Goal: Task Accomplishment & Management: Manage account settings

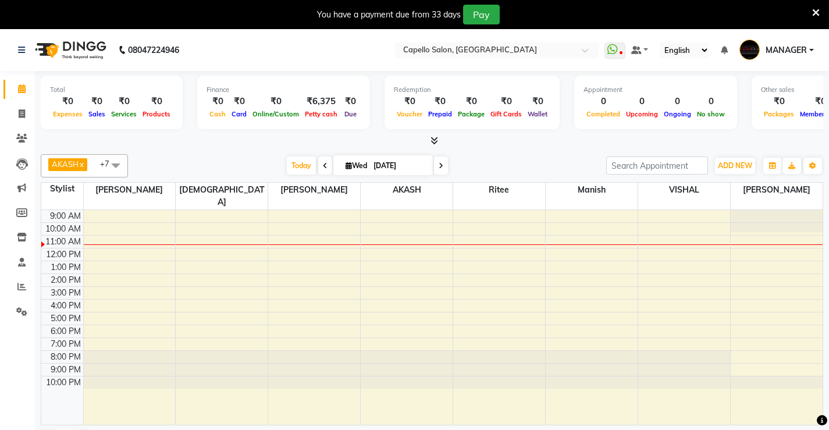
click at [433, 141] on icon at bounding box center [435, 140] width 8 height 9
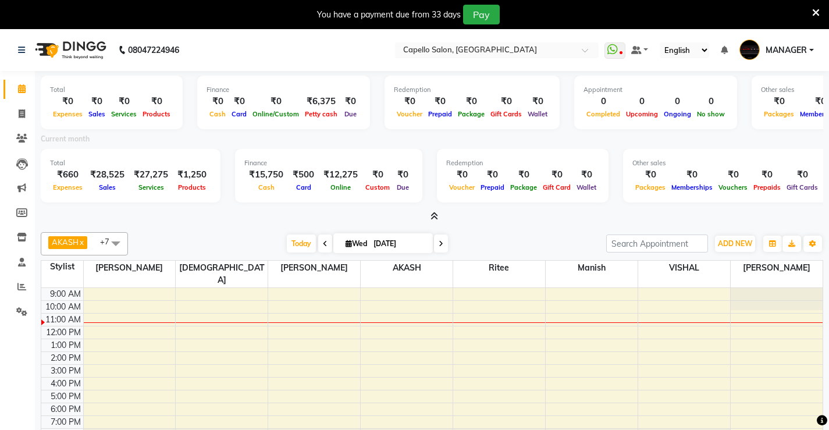
click at [434, 214] on icon at bounding box center [435, 216] width 8 height 9
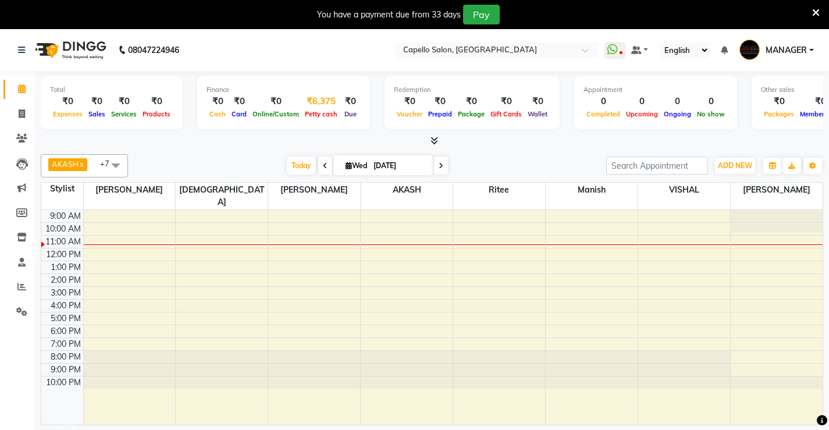
click at [317, 114] on span "Petty cash" at bounding box center [321, 114] width 38 height 8
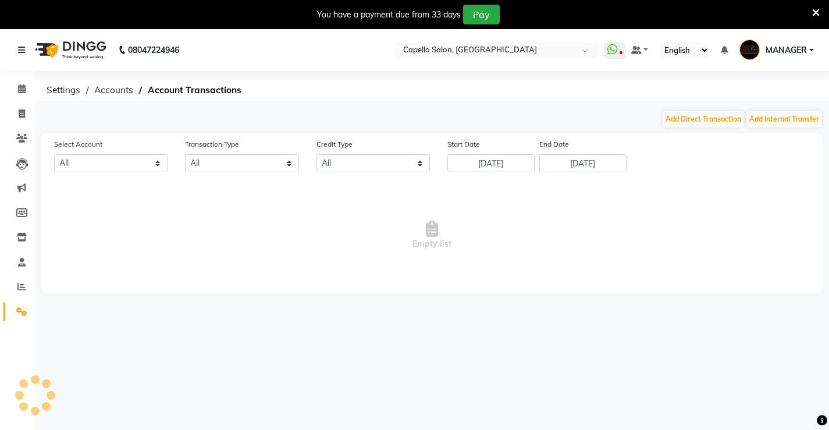
select select "2404"
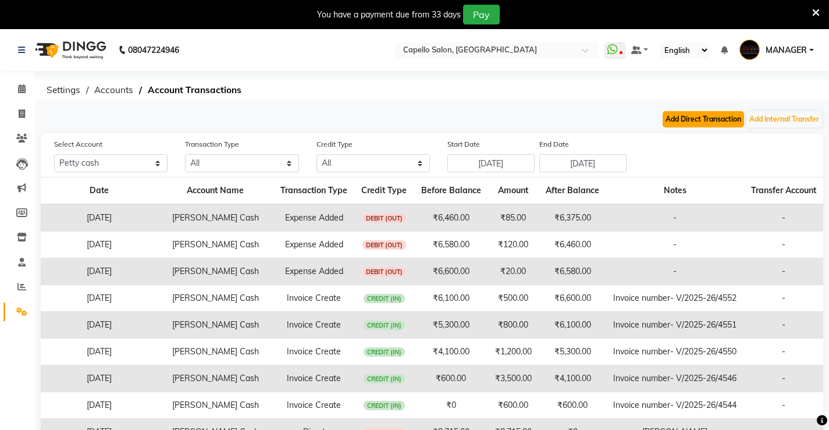
click at [695, 123] on button "Add Direct Transaction" at bounding box center [703, 119] width 81 height 16
select select "direct"
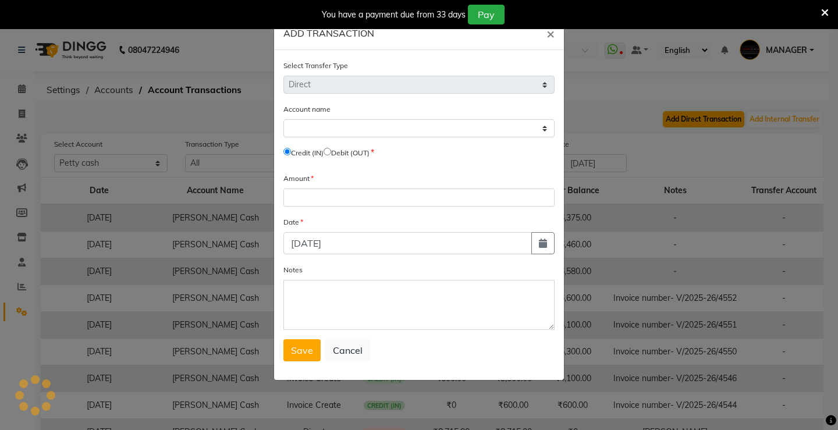
select select "2404"
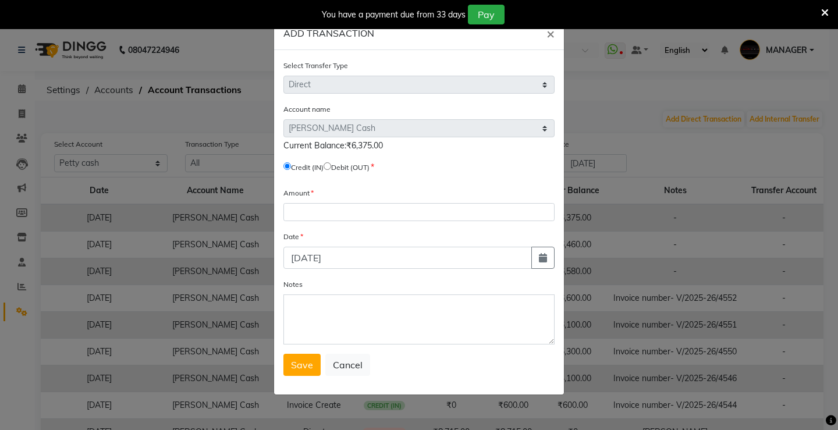
click at [331, 166] on input "radio" at bounding box center [328, 166] width 8 height 8
radio input "true"
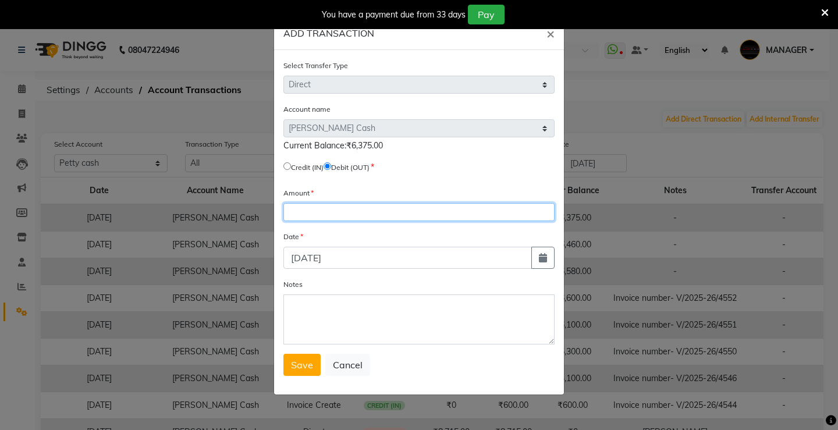
click at [326, 215] on input "number" at bounding box center [418, 212] width 271 height 18
click at [327, 215] on input "6375" at bounding box center [418, 212] width 271 height 18
type input "6375"
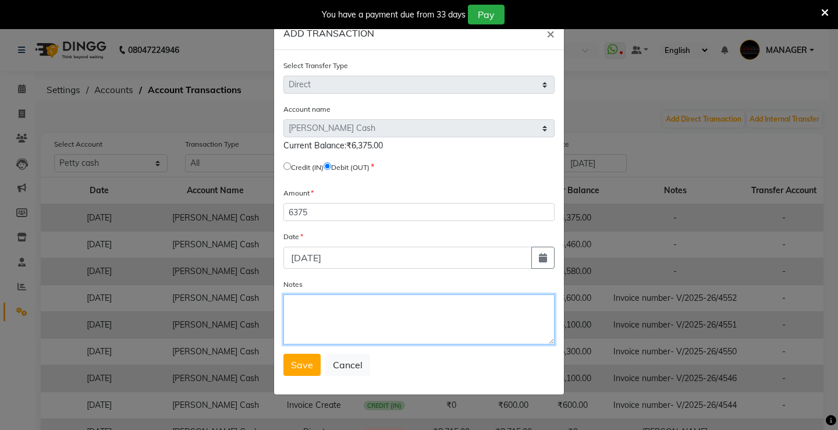
click at [339, 313] on textarea "Notes" at bounding box center [418, 319] width 271 height 50
type textarea "[PERSON_NAME]"
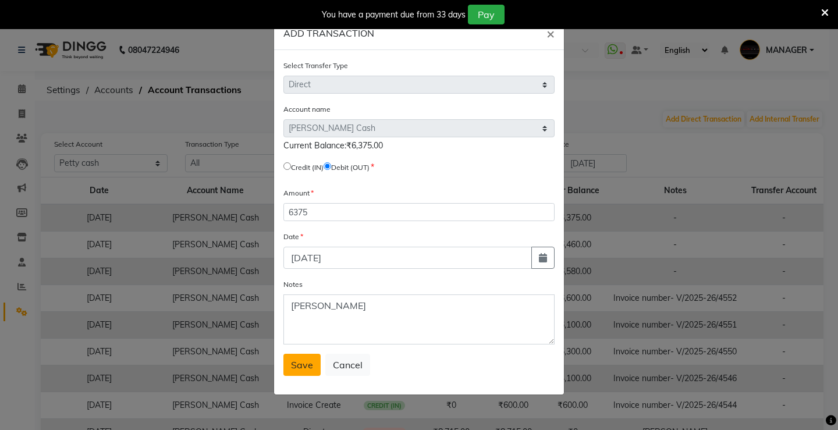
click at [308, 374] on button "Save" at bounding box center [301, 365] width 37 height 22
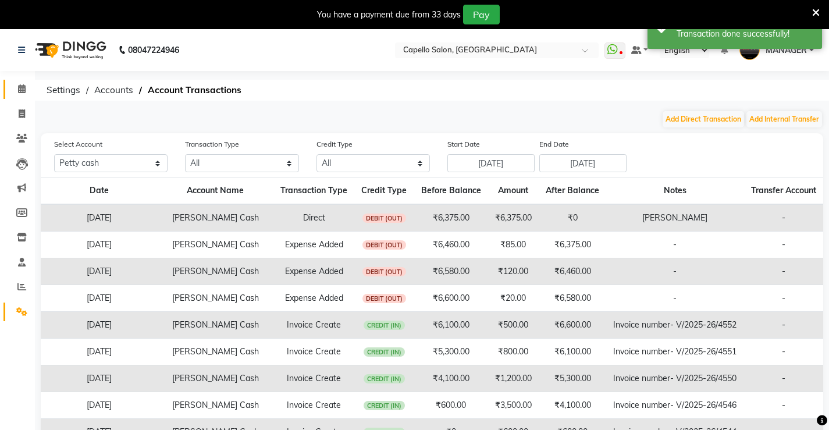
click at [16, 88] on span at bounding box center [22, 89] width 20 height 13
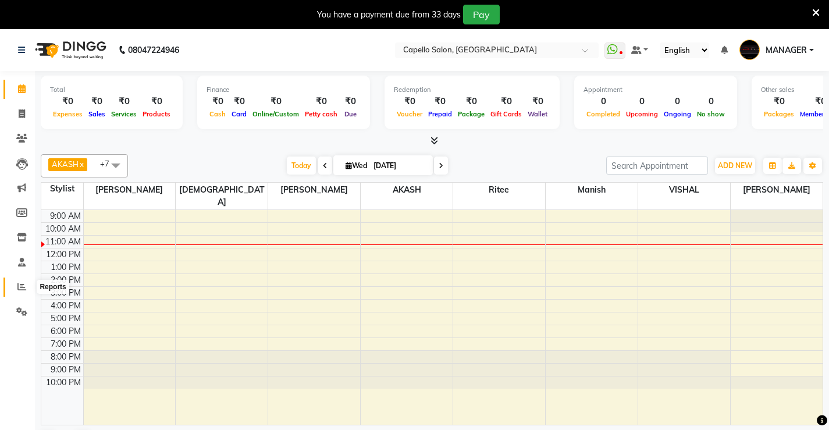
click at [19, 287] on icon at bounding box center [21, 286] width 9 height 9
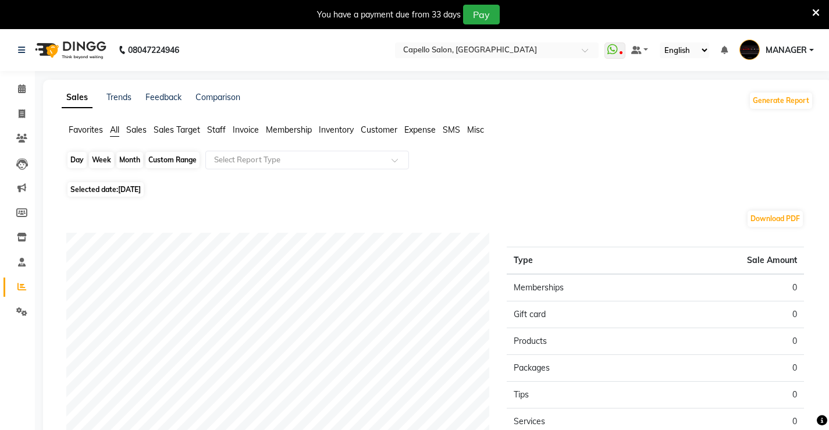
click at [78, 157] on div "Day" at bounding box center [76, 160] width 19 height 16
select select "9"
select select "2025"
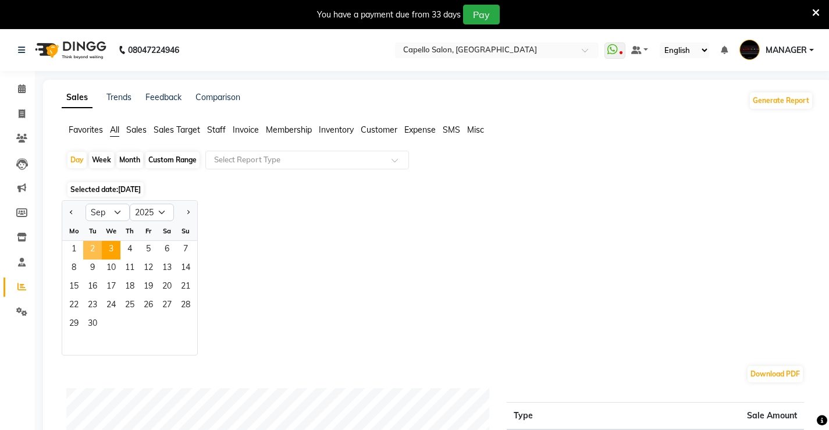
click at [89, 247] on span "2" at bounding box center [92, 250] width 19 height 19
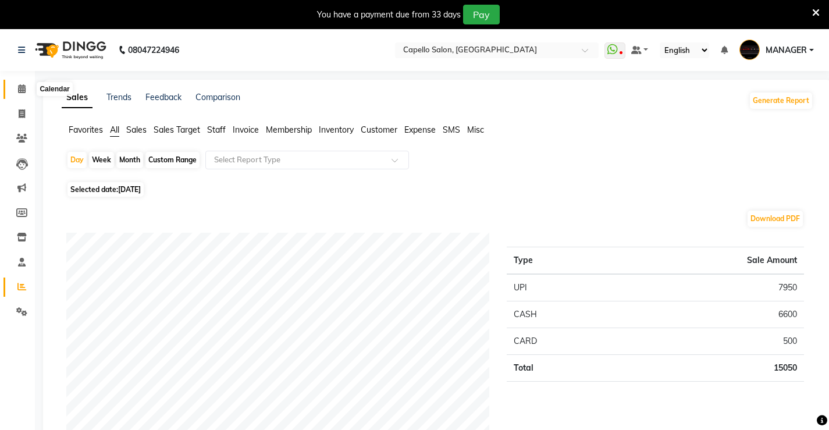
click at [22, 86] on icon at bounding box center [22, 88] width 8 height 9
